Goal: Information Seeking & Learning: Check status

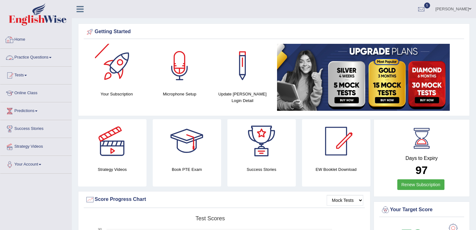
click at [29, 54] on link "Practice Questions" at bounding box center [35, 57] width 71 height 16
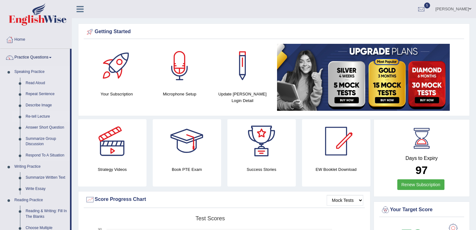
click at [40, 118] on link "Re-tell Lecture" at bounding box center [46, 116] width 47 height 11
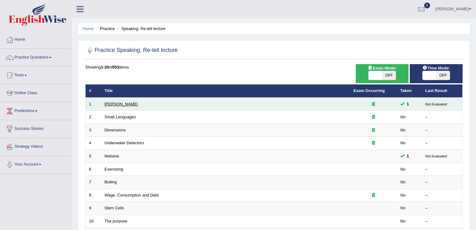
click at [125, 103] on link "Amory Lovins" at bounding box center [121, 104] width 33 height 5
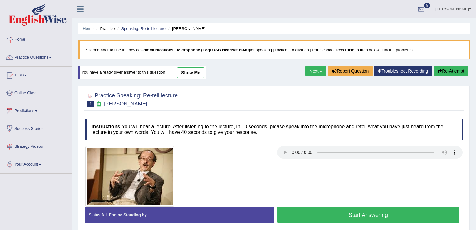
scroll to position [50, 0]
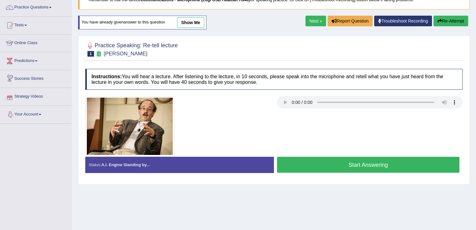
click at [311, 18] on link "Next »" at bounding box center [316, 21] width 21 height 11
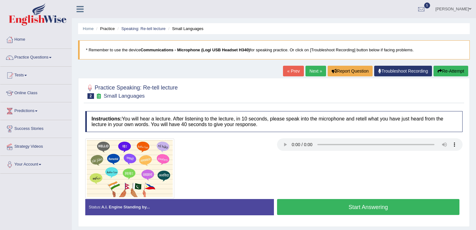
click at [311, 68] on link "Next »" at bounding box center [316, 71] width 21 height 11
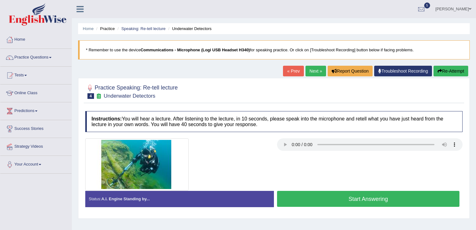
click at [313, 72] on link "Next »" at bounding box center [316, 71] width 21 height 11
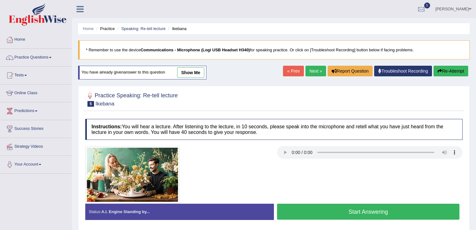
click at [286, 74] on link "« Prev" at bounding box center [293, 71] width 21 height 11
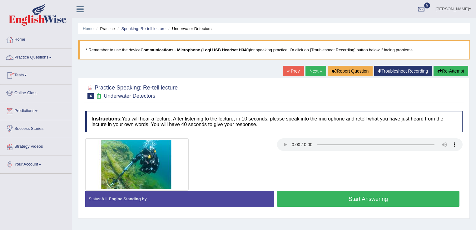
click at [40, 51] on link "Practice Questions" at bounding box center [35, 57] width 71 height 16
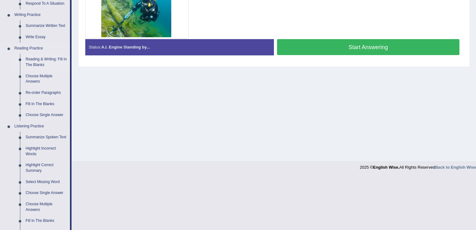
scroll to position [200, 0]
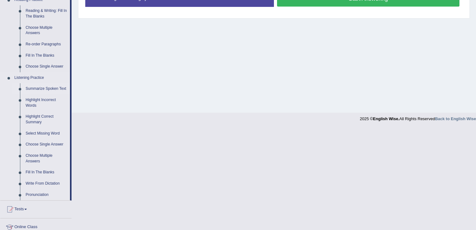
click at [36, 86] on link "Summarize Spoken Text" at bounding box center [46, 88] width 47 height 11
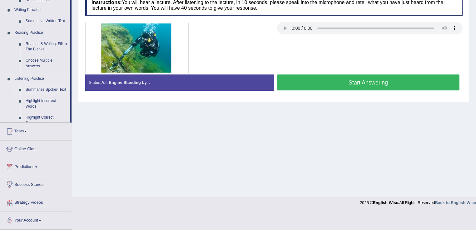
scroll to position [98, 0]
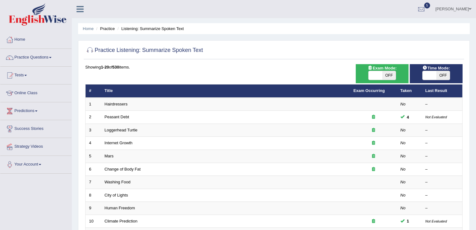
click at [109, 102] on link "Hairdressers" at bounding box center [116, 104] width 23 height 5
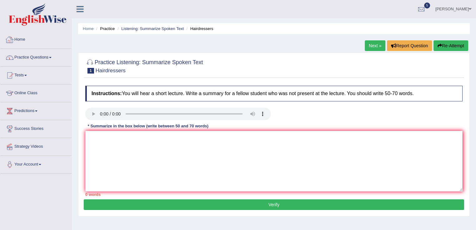
click at [35, 57] on link "Practice Questions" at bounding box center [35, 57] width 71 height 16
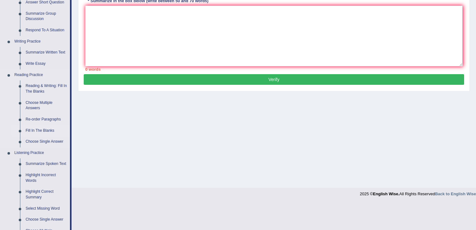
scroll to position [225, 0]
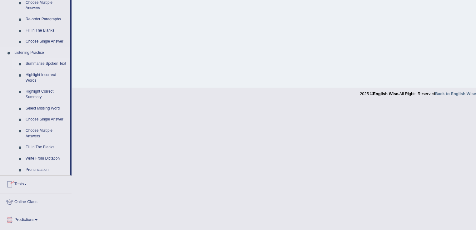
click at [44, 64] on link "Summarize Spoken Text" at bounding box center [46, 63] width 47 height 11
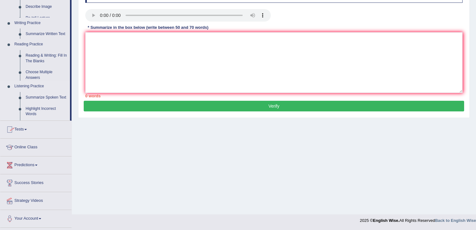
scroll to position [98, 0]
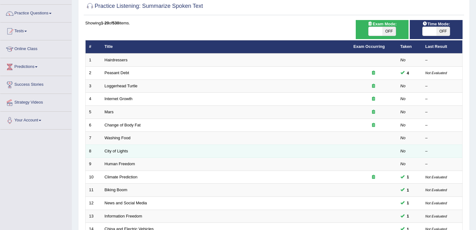
scroll to position [50, 0]
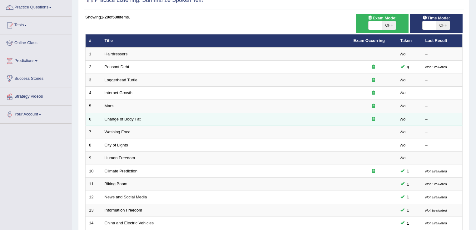
click at [120, 118] on link "Change of Body Fat" at bounding box center [123, 119] width 36 height 5
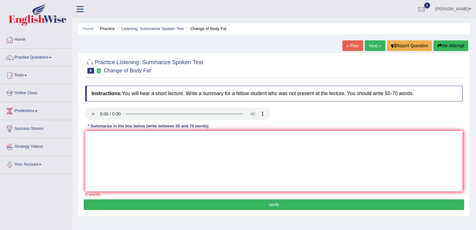
click at [366, 45] on link "Next »" at bounding box center [375, 45] width 21 height 11
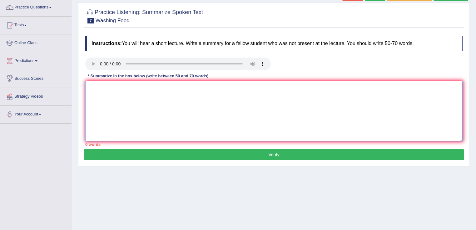
click at [127, 103] on textarea at bounding box center [273, 111] width 377 height 61
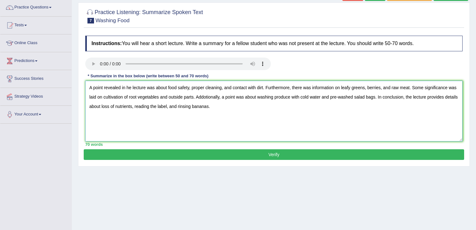
type textarea "A point revealed in he lecture was about food safety, proper cleaning, and cont…"
click at [248, 155] on button "Verify" at bounding box center [274, 154] width 381 height 11
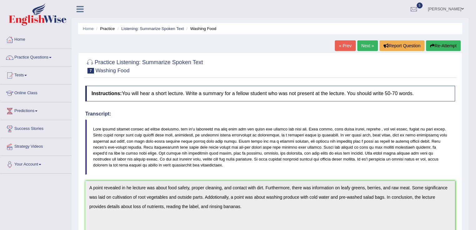
click at [436, 43] on button "Re-Attempt" at bounding box center [443, 45] width 35 height 11
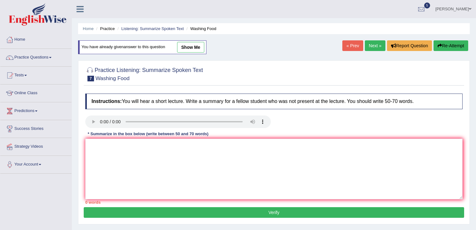
click at [198, 189] on textarea at bounding box center [273, 168] width 377 height 61
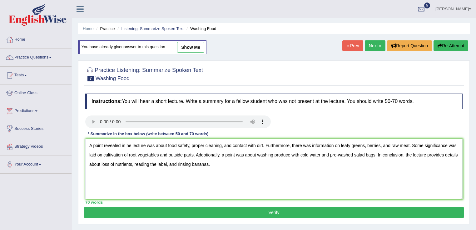
click at [127, 146] on textarea "A point revealed in he lecture was about food safety, proper cleaning, and cont…" at bounding box center [273, 168] width 377 height 61
click at [206, 155] on textarea "A point revealed in the lecture was about food safety, proper cleaning, and con…" at bounding box center [273, 168] width 377 height 61
type textarea "A point revealed in the lecture was about food safety, proper cleaning, and con…"
click at [278, 210] on button "Verify" at bounding box center [274, 212] width 381 height 11
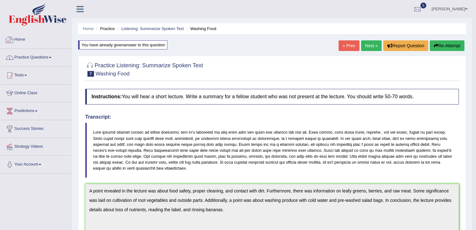
click at [20, 34] on link "Home" at bounding box center [35, 39] width 71 height 16
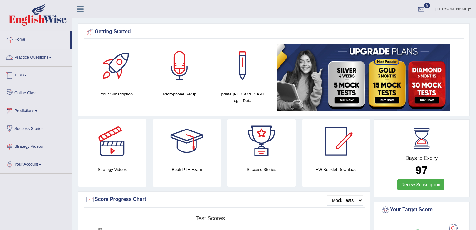
click at [47, 56] on link "Practice Questions" at bounding box center [35, 57] width 71 height 16
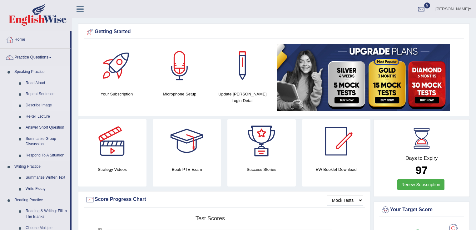
click at [38, 105] on link "Describe Image" at bounding box center [46, 105] width 47 height 11
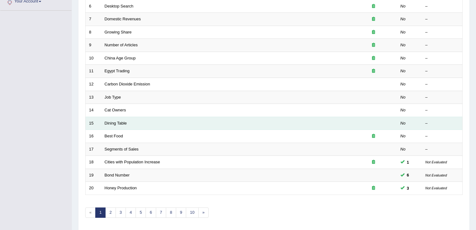
scroll to position [175, 0]
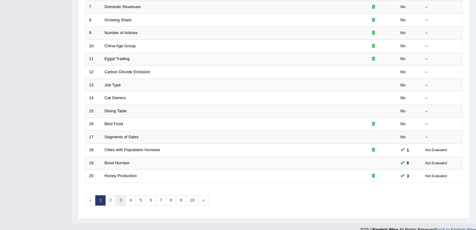
click at [118, 199] on link "3" at bounding box center [121, 200] width 10 height 10
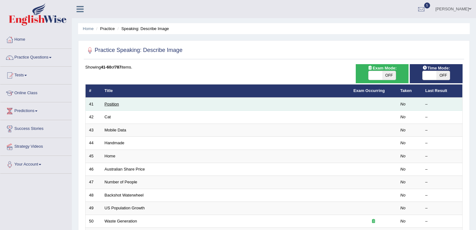
click at [115, 103] on link "Position" at bounding box center [112, 104] width 14 height 5
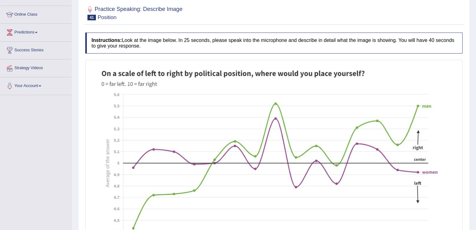
scroll to position [25, 0]
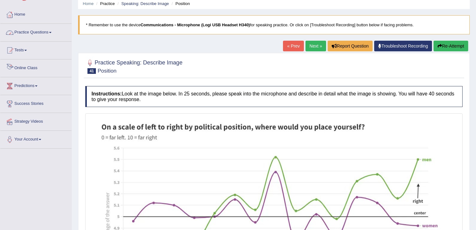
click at [20, 30] on link "Practice Questions" at bounding box center [35, 32] width 71 height 16
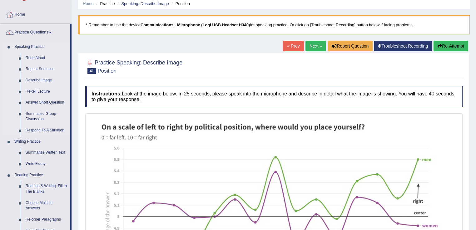
click at [35, 78] on link "Describe Image" at bounding box center [46, 80] width 47 height 11
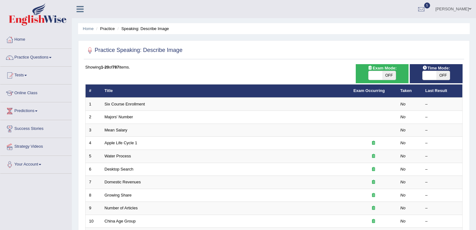
click at [431, 80] on div "Time Mode: ON OFF" at bounding box center [436, 73] width 53 height 19
click at [432, 74] on span at bounding box center [430, 75] width 14 height 9
checkbox input "true"
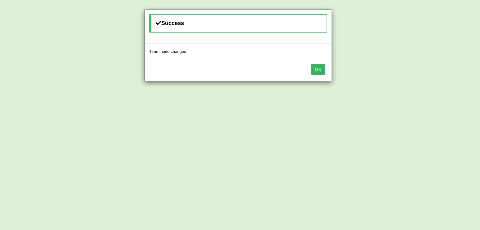
click at [320, 69] on button "OK" at bounding box center [318, 69] width 14 height 11
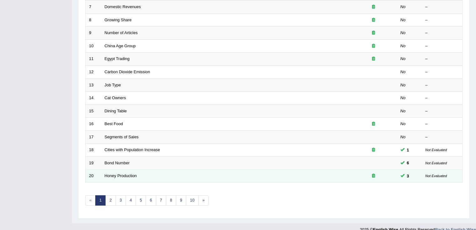
scroll to position [182, 0]
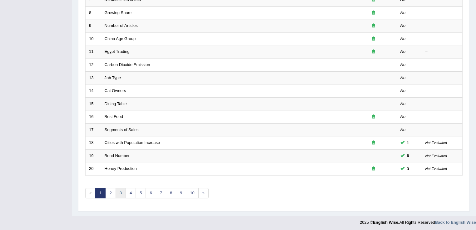
click at [121, 188] on link "3" at bounding box center [121, 193] width 10 height 10
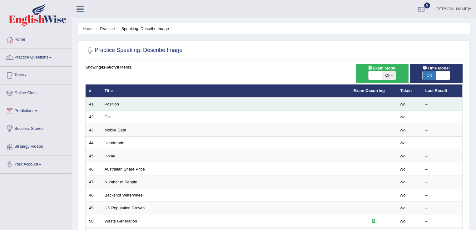
click at [111, 104] on link "Position" at bounding box center [112, 104] width 14 height 5
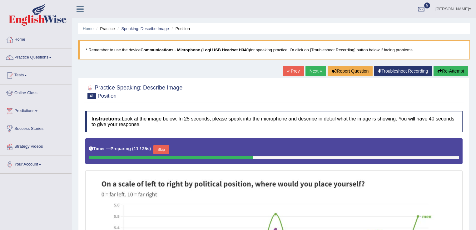
click at [459, 68] on button "Re-Attempt" at bounding box center [451, 71] width 35 height 11
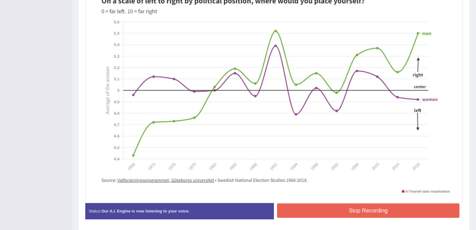
scroll to position [200, 0]
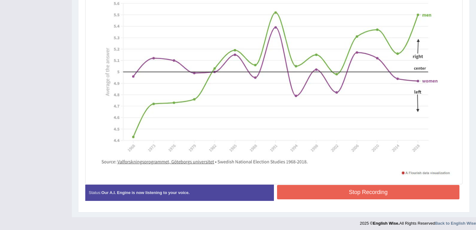
click at [361, 189] on button "Stop Recording" at bounding box center [368, 192] width 182 height 14
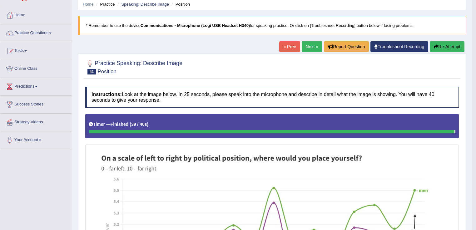
scroll to position [0, 0]
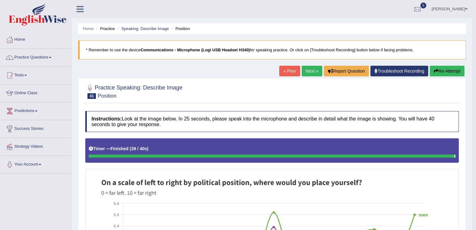
click at [312, 72] on link "Next »" at bounding box center [312, 71] width 21 height 11
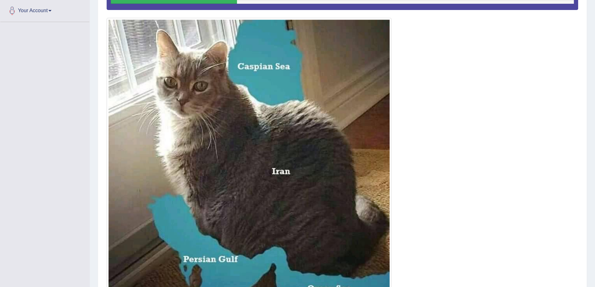
scroll to position [150, 0]
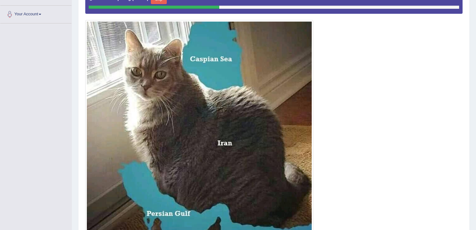
drag, startPoint x: 419, startPoint y: 45, endPoint x: 421, endPoint y: 37, distance: 8.3
click at [419, 46] on div at bounding box center [273, 118] width 377 height 260
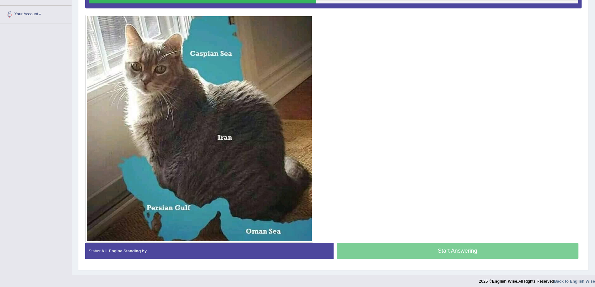
click at [476, 124] on div at bounding box center [333, 113] width 496 height 260
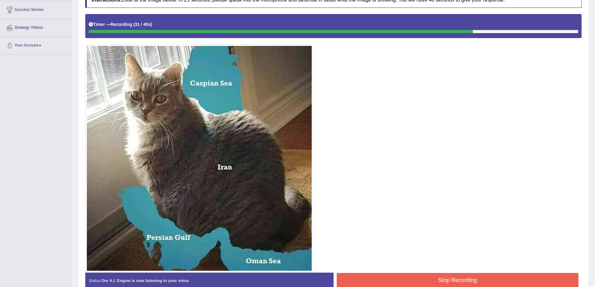
scroll to position [0, 0]
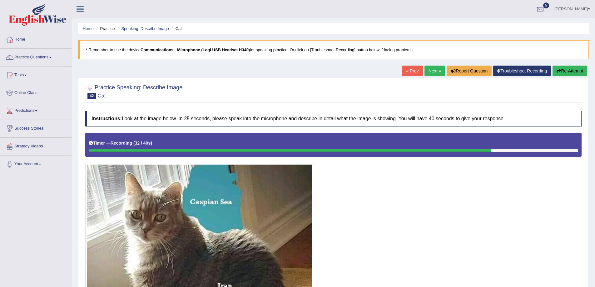
click at [434, 68] on link "Next »" at bounding box center [435, 71] width 21 height 11
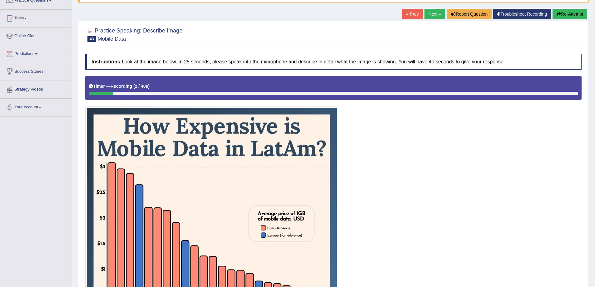
scroll to position [54, 0]
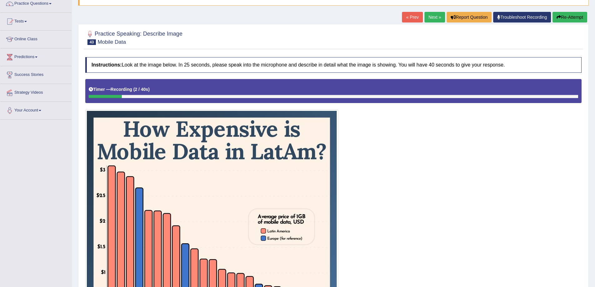
click at [565, 14] on button "Re-Attempt" at bounding box center [570, 17] width 35 height 11
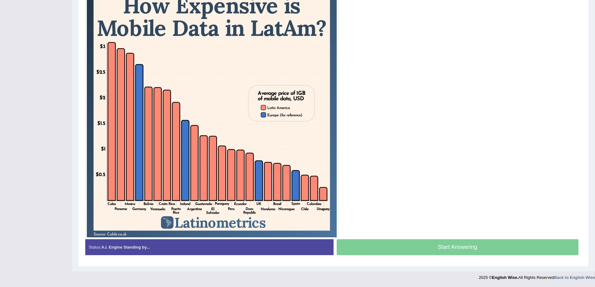
scroll to position [85, 0]
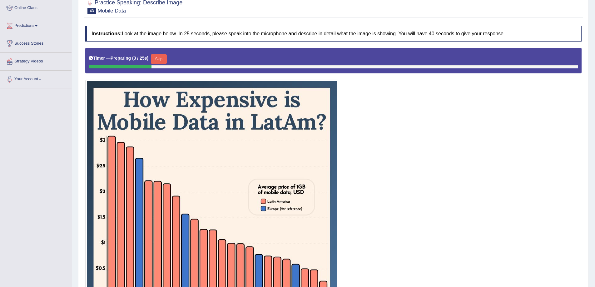
click at [167, 59] on button "Skip" at bounding box center [159, 58] width 16 height 9
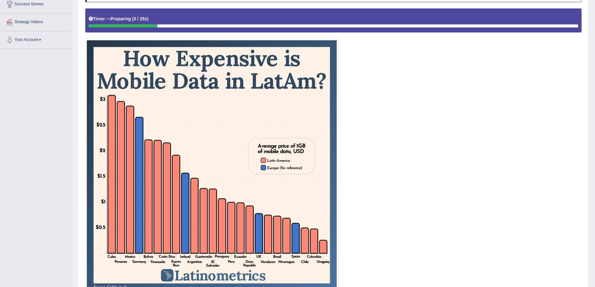
scroll to position [147, 0]
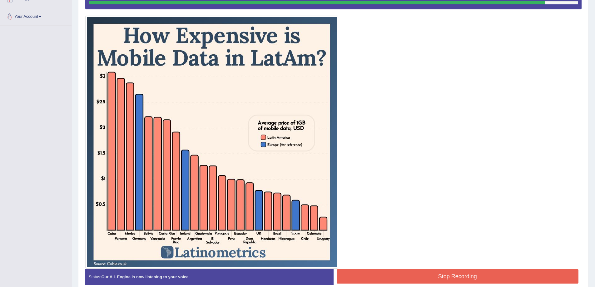
drag, startPoint x: 230, startPoint y: 176, endPoint x: 261, endPoint y: 178, distance: 31.0
click at [230, 176] on img at bounding box center [212, 142] width 250 height 250
click at [484, 273] on button "Stop Recording" at bounding box center [458, 276] width 242 height 14
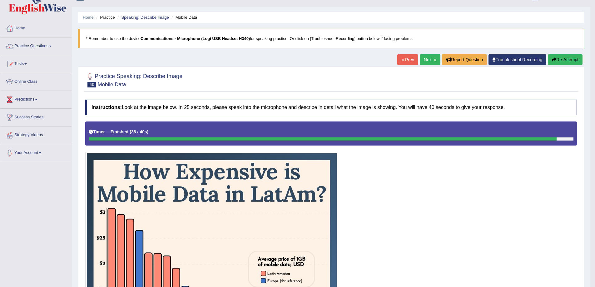
scroll to position [0, 0]
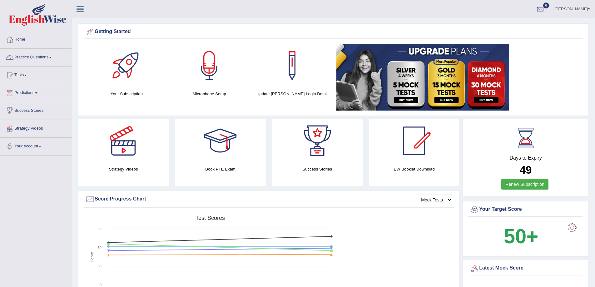
click at [36, 52] on link "Practice Questions" at bounding box center [35, 57] width 71 height 16
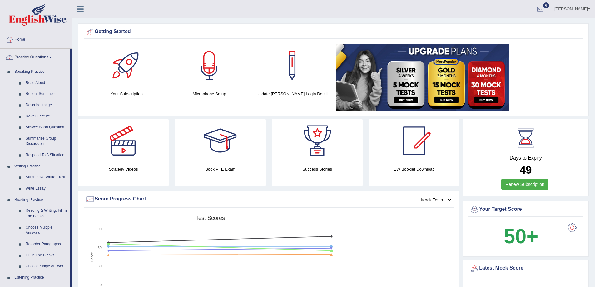
click at [37, 57] on link "Practice Questions" at bounding box center [35, 57] width 70 height 16
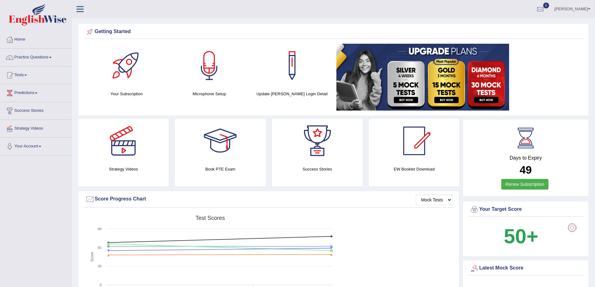
click at [24, 76] on link "Tests" at bounding box center [35, 75] width 71 height 16
click at [13, 111] on link "History" at bounding box center [41, 111] width 58 height 11
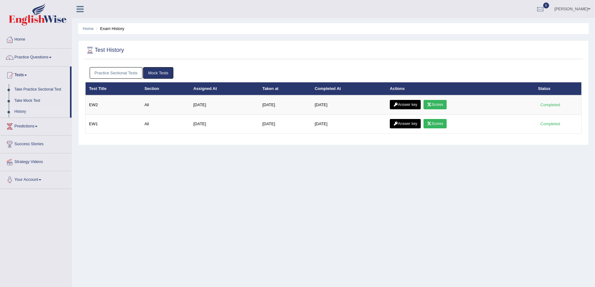
click at [134, 72] on link "Practice Sectional Tests" at bounding box center [116, 73] width 53 height 12
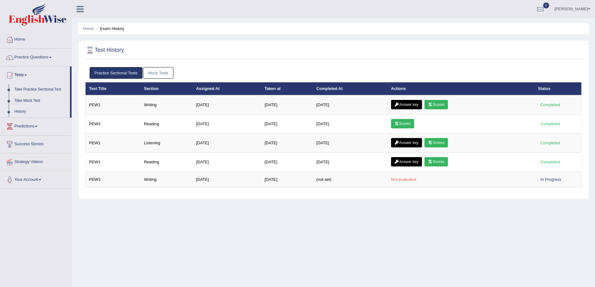
click at [170, 72] on link "Mock Tests" at bounding box center [158, 73] width 30 height 12
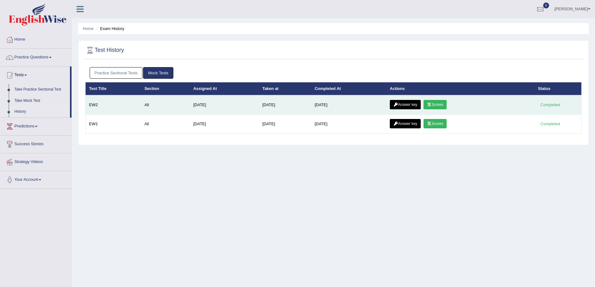
click at [404, 103] on link "Answer key" at bounding box center [405, 104] width 31 height 9
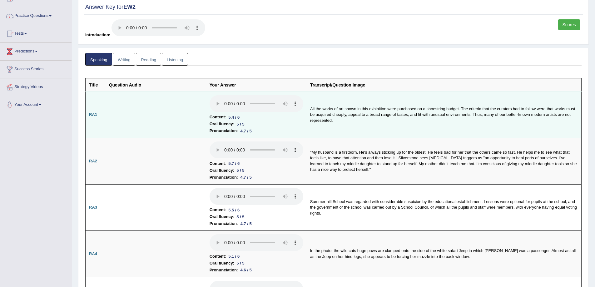
scroll to position [94, 0]
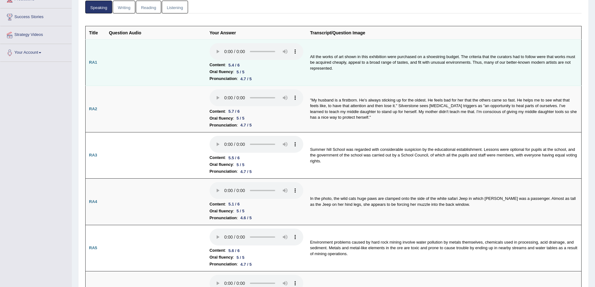
click at [370, 76] on td "All the works of art shown in this exhibition were purchased on a shoestring bu…" at bounding box center [444, 62] width 275 height 47
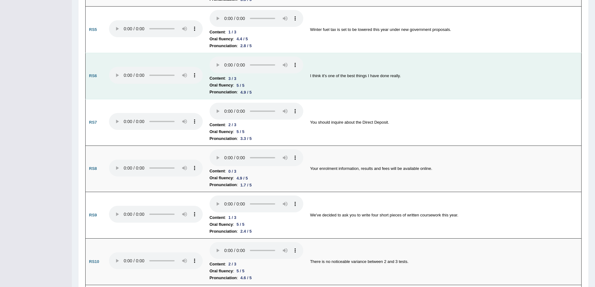
scroll to position [625, 0]
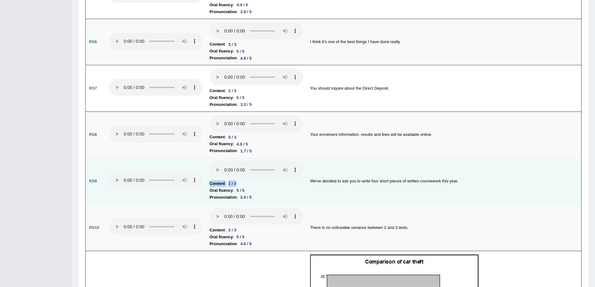
drag, startPoint x: 228, startPoint y: 179, endPoint x: 242, endPoint y: 183, distance: 14.5
click at [242, 183] on td "Content : 1 / 3 Oral fluency : 5 / 5 Pronunciation : 2.4 / 5" at bounding box center [256, 181] width 101 height 47
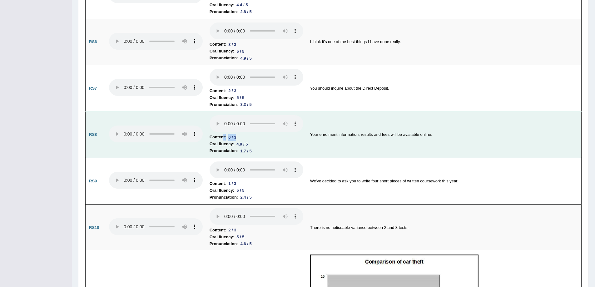
drag, startPoint x: 223, startPoint y: 137, endPoint x: 252, endPoint y: 138, distance: 28.5
click at [252, 138] on li "Content : 0 / 3" at bounding box center [257, 137] width 94 height 7
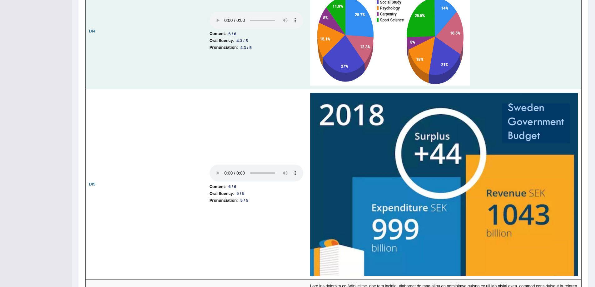
scroll to position [1468, 0]
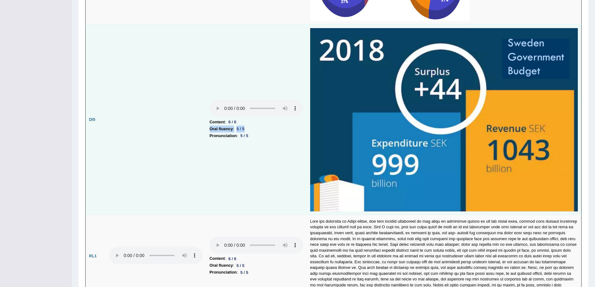
click at [257, 132] on td "Content : 6 / 6 Oral fluency : 5 / 5 Pronunciation : 5 / 5" at bounding box center [256, 119] width 101 height 191
click at [254, 156] on td "Content : 6 / 6 Oral fluency : 5 / 5 Pronunciation : 5 / 5" at bounding box center [256, 119] width 101 height 191
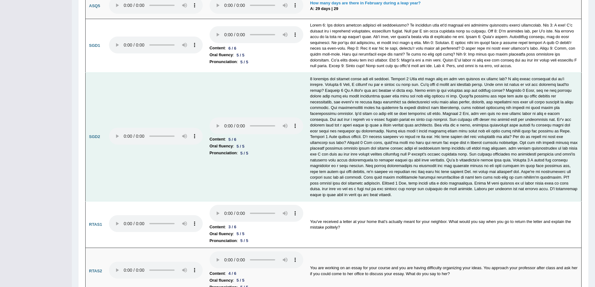
scroll to position [1986, 0]
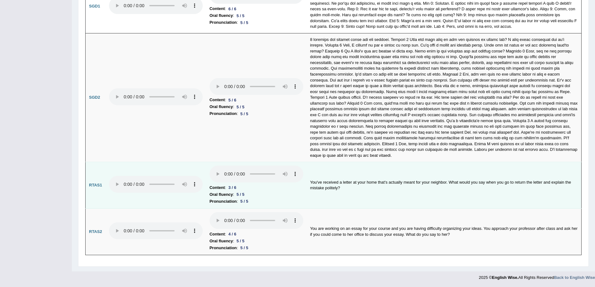
drag, startPoint x: 208, startPoint y: 174, endPoint x: 215, endPoint y: 174, distance: 7.2
click at [208, 173] on td "Content : 3 / 6 Oral fluency : 5 / 5 Pronunciation : 5 / 5" at bounding box center [256, 185] width 101 height 47
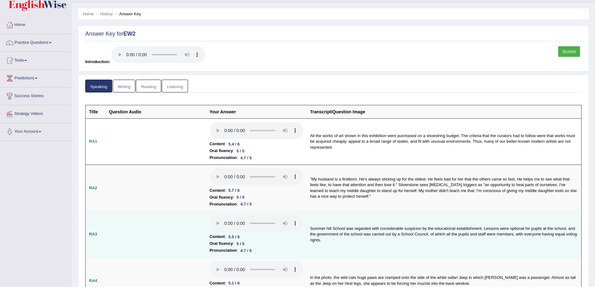
scroll to position [0, 0]
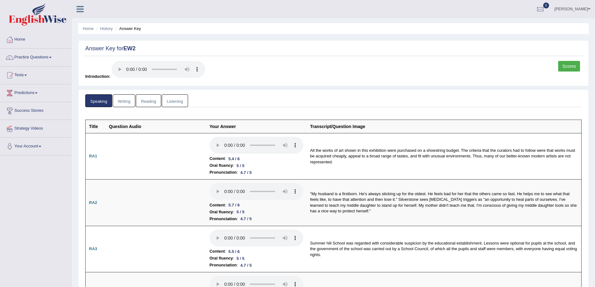
click at [579, 72] on div "Scores" at bounding box center [569, 67] width 23 height 12
click at [578, 70] on link "Scores" at bounding box center [569, 66] width 22 height 11
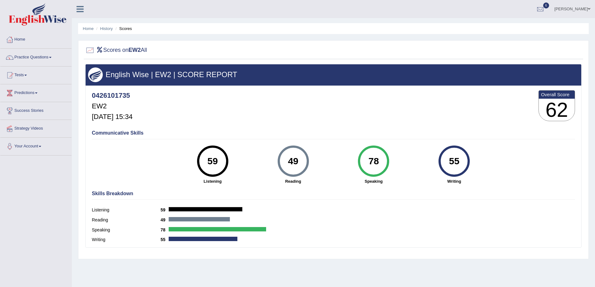
drag, startPoint x: 346, startPoint y: 157, endPoint x: 396, endPoint y: 156, distance: 49.7
click at [390, 157] on div "78 Speaking" at bounding box center [373, 165] width 81 height 39
click at [406, 170] on div "78 Speaking" at bounding box center [373, 165] width 81 height 39
drag, startPoint x: 285, startPoint y: 159, endPoint x: 321, endPoint y: 162, distance: 36.0
click at [316, 162] on div "49 Reading" at bounding box center [293, 165] width 81 height 39
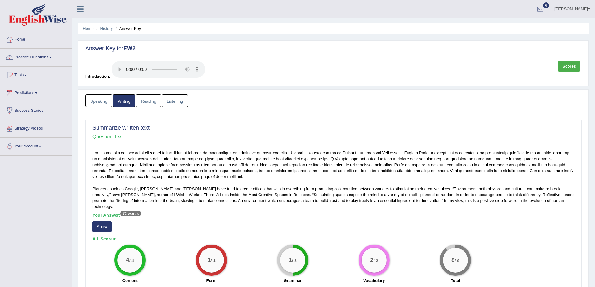
click at [128, 106] on link "Writing" at bounding box center [124, 100] width 22 height 13
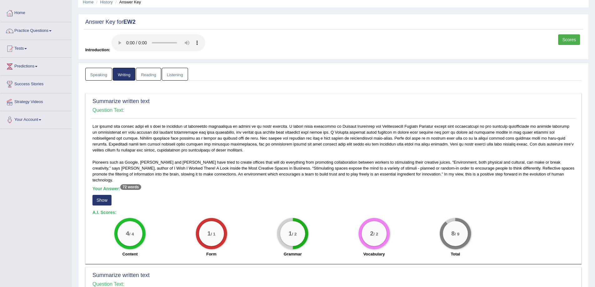
scroll to position [62, 0]
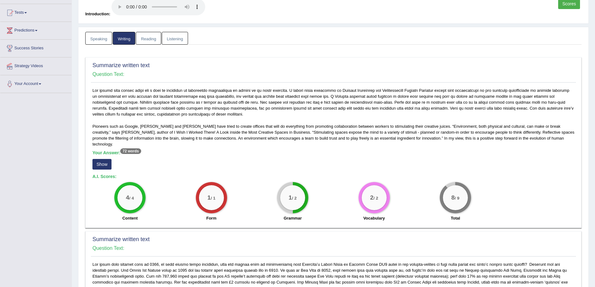
click at [82, 161] on div "Speaking Writing Reading Listening Title Question Audio Your Answer Transcript/…" at bounding box center [333, 287] width 511 height 520
click at [98, 165] on div "Your Answer: 72 words Show" at bounding box center [333, 160] width 482 height 21
click at [100, 159] on button "Show" at bounding box center [101, 164] width 19 height 11
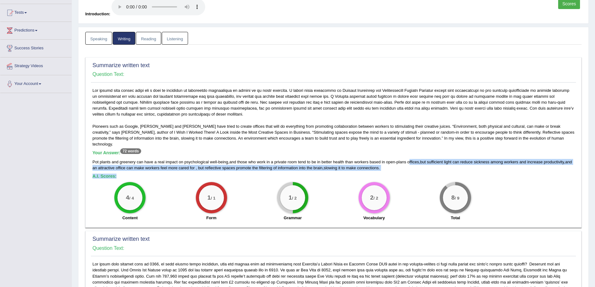
drag, startPoint x: 411, startPoint y: 155, endPoint x: 531, endPoint y: 172, distance: 121.2
click at [505, 168] on div "Pioneers such as Google, Walt Disney and Dyson have tried to create offices tha…" at bounding box center [333, 155] width 485 height 137
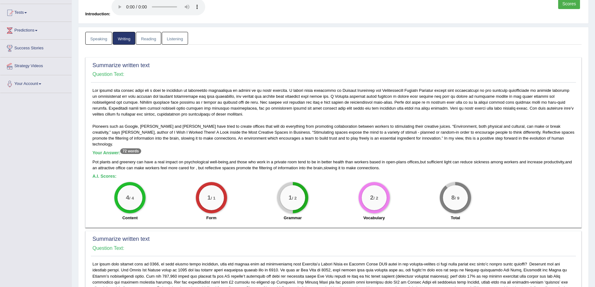
click at [498, 201] on div "4 / 4 Content 1 / 1 Form 1 / 2 Grammar 2 / 2 Vocabulary 8 / 9 Total" at bounding box center [333, 202] width 488 height 40
drag, startPoint x: 398, startPoint y: 153, endPoint x: 547, endPoint y: 158, distance: 149.4
click at [547, 159] on div "Pot plants and greenery can have a real impact on psychological well - being , …" at bounding box center [333, 165] width 482 height 12
click at [544, 184] on div "4 / 4 Content 1 / 1 Form 1 / 2 Grammar 2 / 2 Vocabulary 8 / 9 Total" at bounding box center [333, 202] width 488 height 40
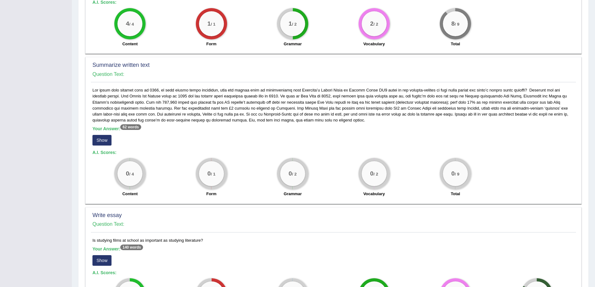
scroll to position [281, 0]
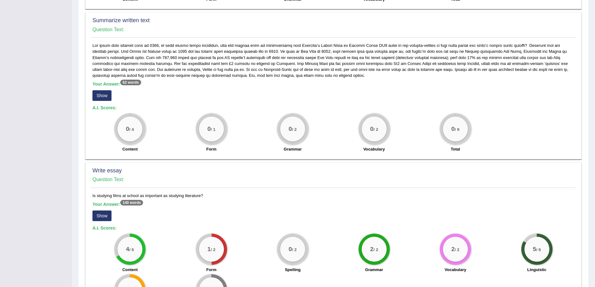
click at [117, 92] on div "Your Answer: 62 words Show" at bounding box center [333, 92] width 482 height 21
click at [110, 90] on button "Show" at bounding box center [101, 95] width 19 height 11
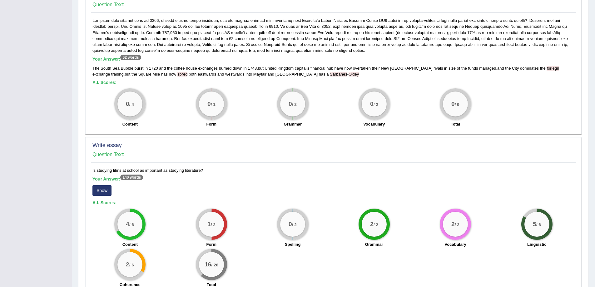
scroll to position [336, 0]
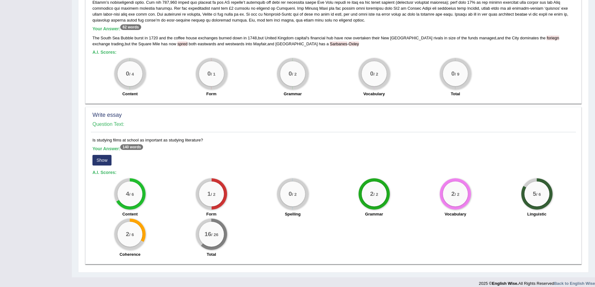
click at [105, 155] on button "Show" at bounding box center [101, 160] width 19 height 11
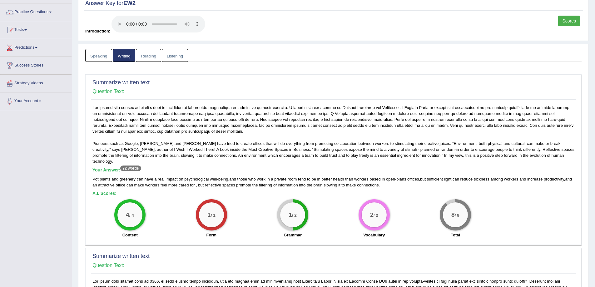
scroll to position [0, 0]
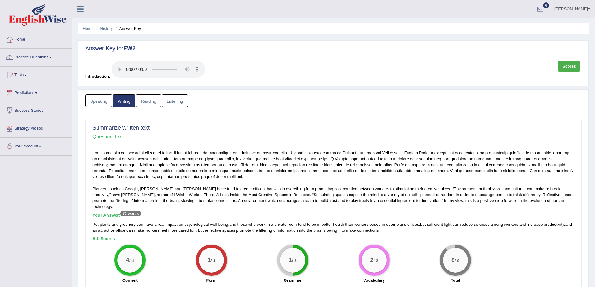
click at [157, 96] on link "Reading" at bounding box center [148, 100] width 25 height 13
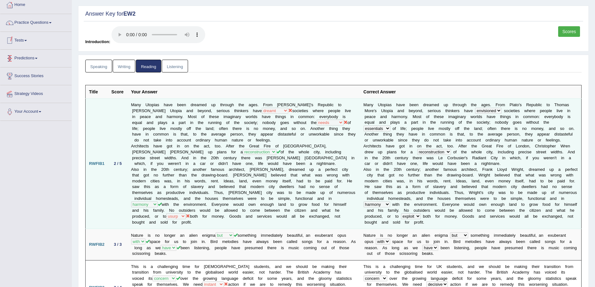
scroll to position [62, 0]
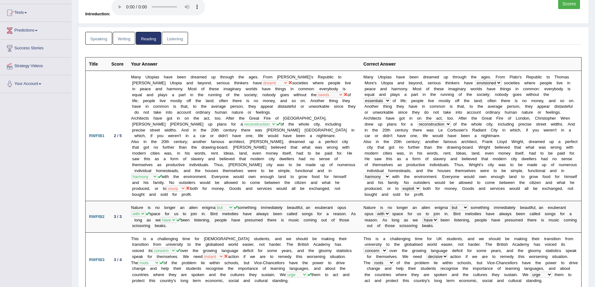
click at [178, 37] on link "Listening" at bounding box center [175, 38] width 26 height 13
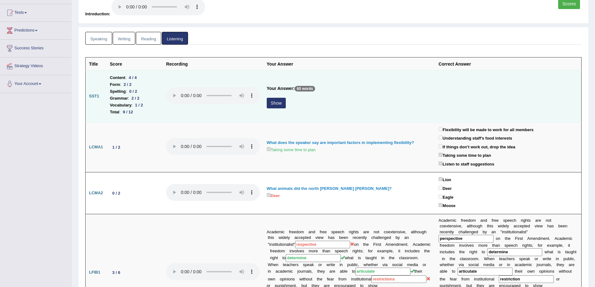
click at [274, 99] on button "Show" at bounding box center [276, 103] width 19 height 11
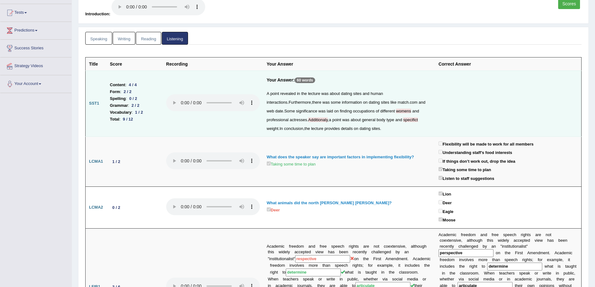
drag, startPoint x: 141, startPoint y: 114, endPoint x: 175, endPoint y: 120, distance: 34.8
click at [173, 120] on tr "SST1 Content : 4 / 4 Form : 2 / 2 Spelling : 0 / 2 Grammar : 2 / 2 Vocabulary :…" at bounding box center [334, 104] width 496 height 66
click at [166, 134] on td at bounding box center [213, 104] width 101 height 66
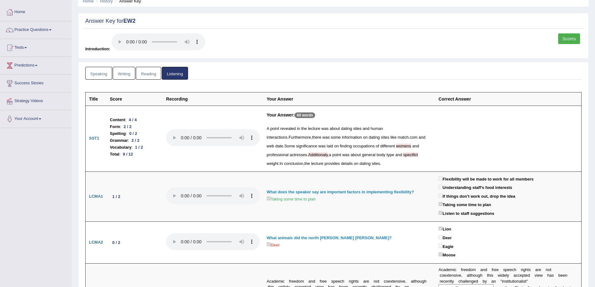
scroll to position [0, 0]
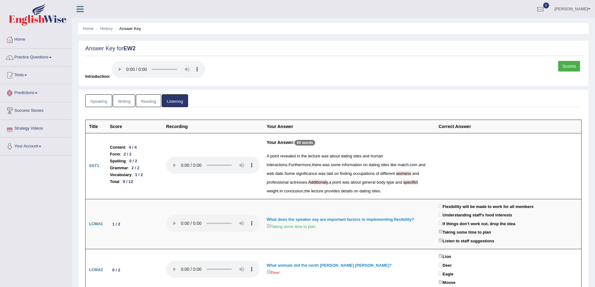
click at [25, 96] on link "Predictions" at bounding box center [35, 92] width 71 height 16
click at [27, 109] on link "Latest Predictions" at bounding box center [41, 107] width 58 height 11
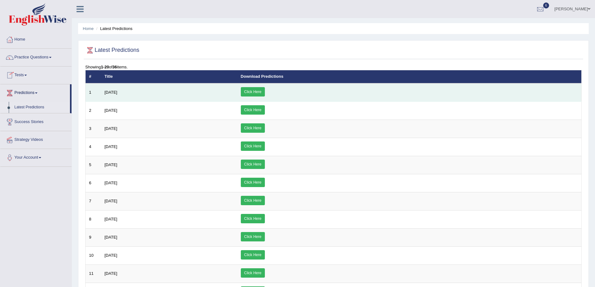
click at [265, 91] on link "Click Here" at bounding box center [253, 91] width 24 height 9
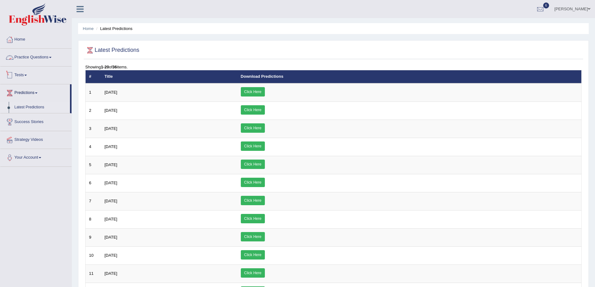
click at [25, 79] on link "Tests" at bounding box center [35, 75] width 71 height 16
click at [20, 109] on link "History" at bounding box center [41, 111] width 58 height 11
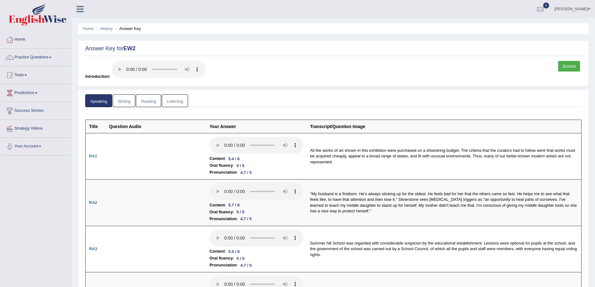
click at [161, 98] on link "Reading" at bounding box center [148, 100] width 25 height 13
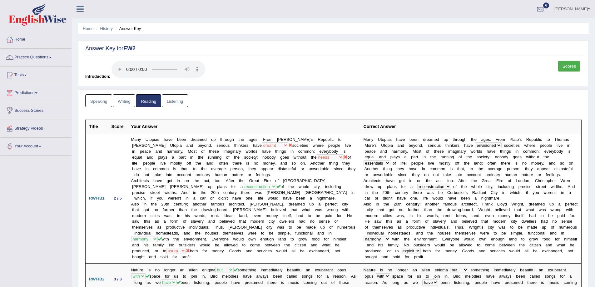
click at [179, 98] on link "Listening" at bounding box center [175, 100] width 26 height 13
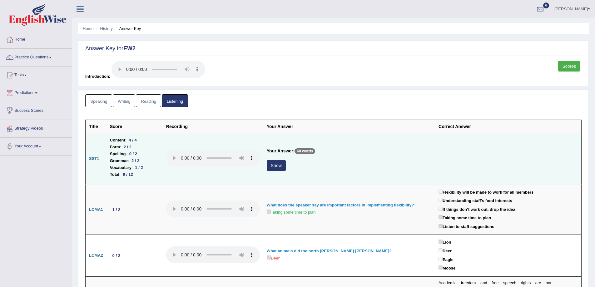
drag, startPoint x: 126, startPoint y: 137, endPoint x: 163, endPoint y: 142, distance: 37.3
click at [163, 142] on tr "SST1 Content : 4 / 4 Form : 2 / 2 Spelling : 0 / 2 Grammar : 2 / 2 Vocabulary :…" at bounding box center [334, 159] width 496 height 52
click at [137, 169] on div "1 / 2" at bounding box center [139, 167] width 13 height 7
drag, startPoint x: 136, startPoint y: 169, endPoint x: 166, endPoint y: 169, distance: 30.0
click at [141, 169] on div "1 / 2" at bounding box center [139, 167] width 13 height 7
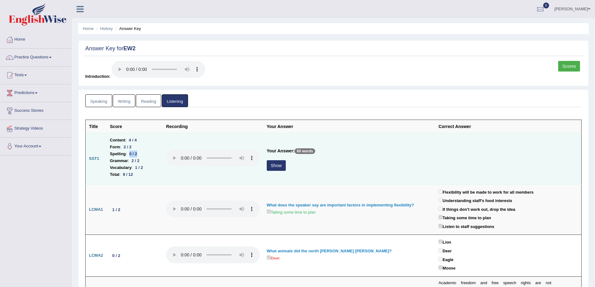
drag, startPoint x: 131, startPoint y: 154, endPoint x: 162, endPoint y: 151, distance: 31.1
click at [162, 151] on td "Content : 4 / 4 Form : 2 / 2 Spelling : 0 / 2 Grammar : 2 / 2 Vocabulary : 1 / …" at bounding box center [135, 159] width 56 height 52
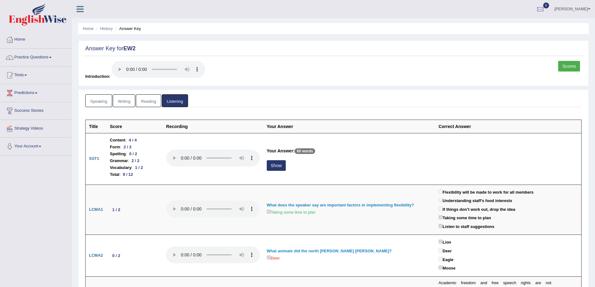
click at [433, 97] on ul "Speaking Writing Reading Listening" at bounding box center [333, 100] width 496 height 13
click at [556, 69] on div "Scores Introduction:" at bounding box center [334, 72] width 500 height 22
click at [559, 67] on link "Scores" at bounding box center [569, 66] width 22 height 11
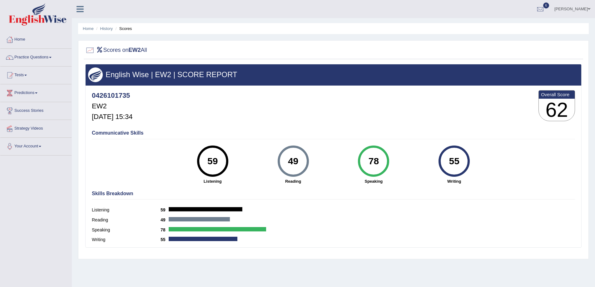
drag, startPoint x: 288, startPoint y: 153, endPoint x: 311, endPoint y: 159, distance: 23.8
click at [311, 159] on div "49 [GEOGRAPHIC_DATA]" at bounding box center [293, 165] width 81 height 39
click at [323, 187] on div "English Wise | EW2 | SCORE REPORT 0426101735 EW2 [DATE] 15:34 Overall Score 62 …" at bounding box center [333, 156] width 496 height 184
